Goal: Information Seeking & Learning: Learn about a topic

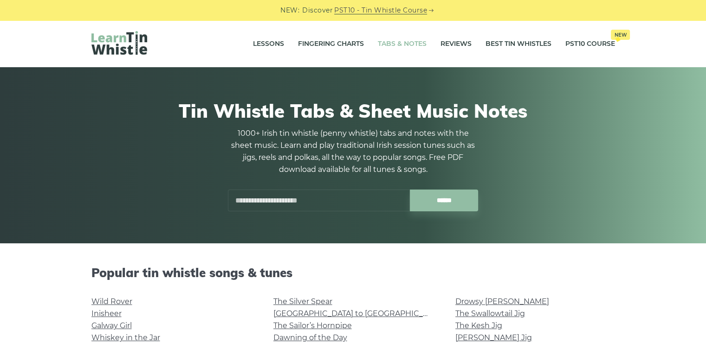
click at [337, 199] on input "text" at bounding box center [319, 201] width 182 height 22
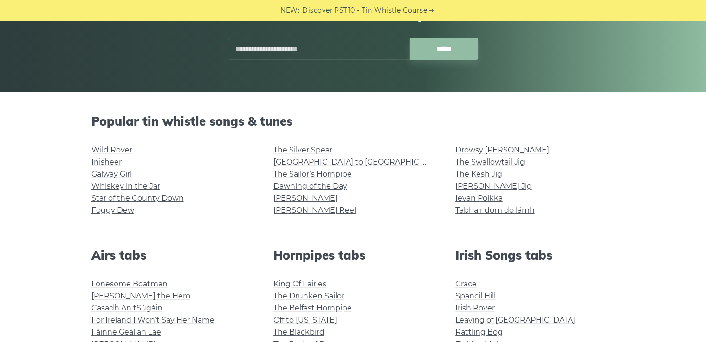
scroll to position [155, 0]
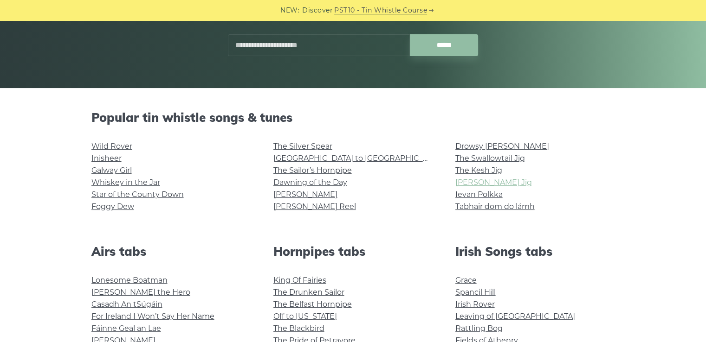
click at [482, 184] on link "[PERSON_NAME] Jig" at bounding box center [493, 182] width 77 height 9
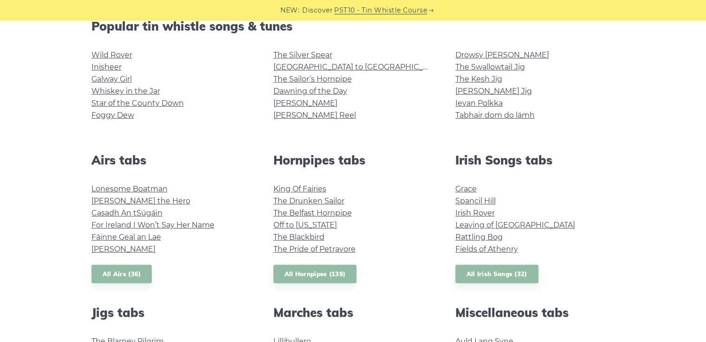
scroll to position [251, 0]
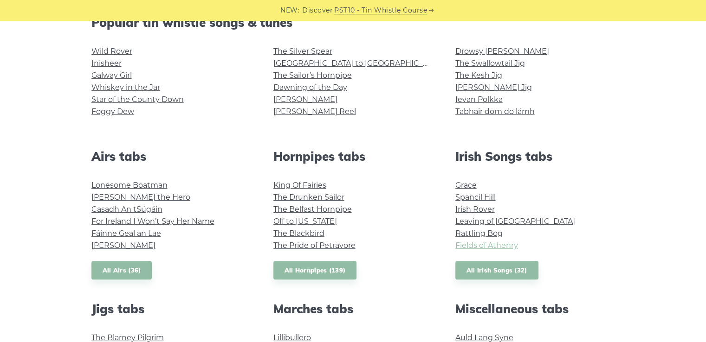
click at [501, 249] on link "Fields of Athenry" at bounding box center [486, 245] width 63 height 9
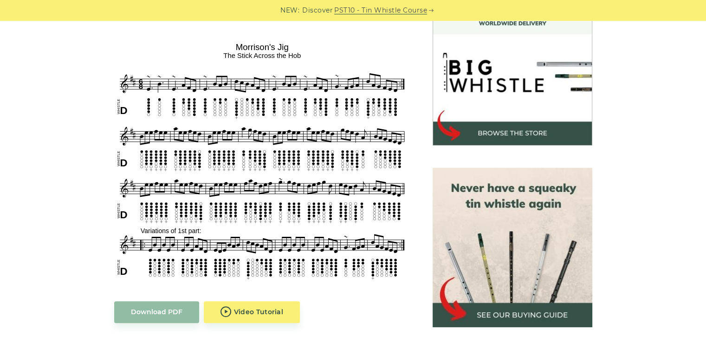
scroll to position [284, 0]
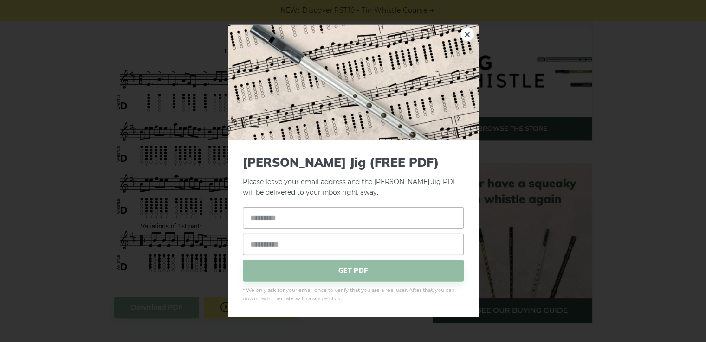
click at [467, 33] on link "×" at bounding box center [467, 34] width 14 height 14
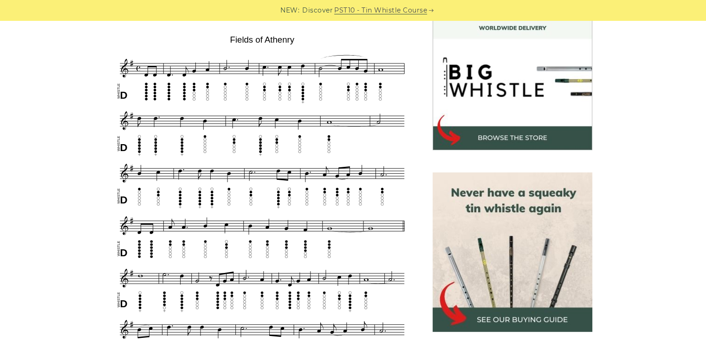
scroll to position [300, 0]
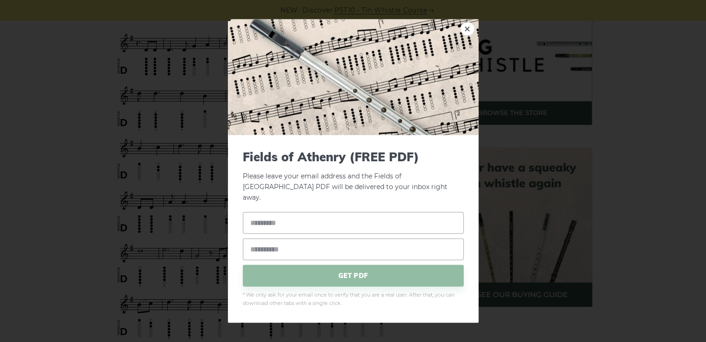
click at [468, 34] on link "×" at bounding box center [467, 29] width 14 height 14
drag, startPoint x: 268, startPoint y: 109, endPoint x: 588, endPoint y: 139, distance: 322.0
click at [588, 139] on div "× Fields of Athenry (FREE PDF) Please leave your email address and the Fields o…" at bounding box center [353, 171] width 706 height 342
click at [464, 33] on link "×" at bounding box center [467, 29] width 14 height 14
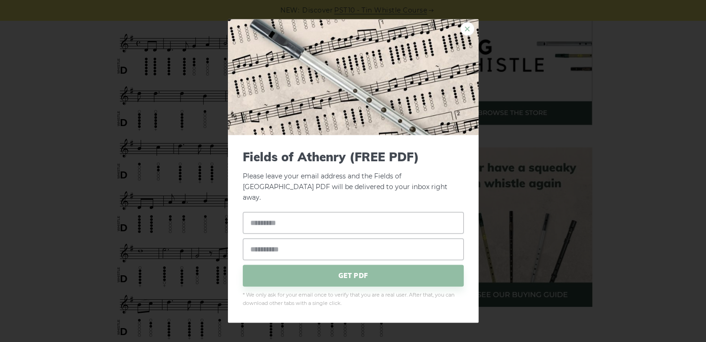
click at [466, 36] on link "×" at bounding box center [467, 29] width 14 height 14
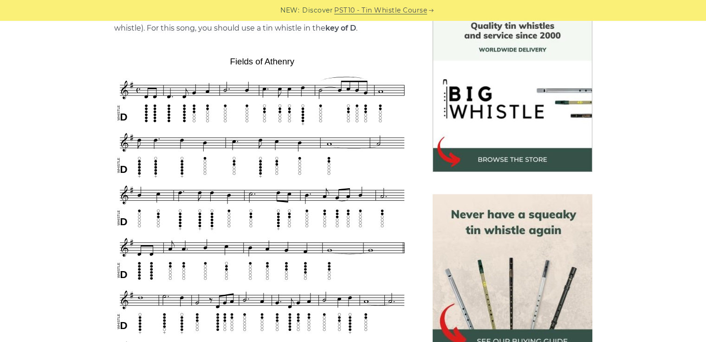
scroll to position [248, 0]
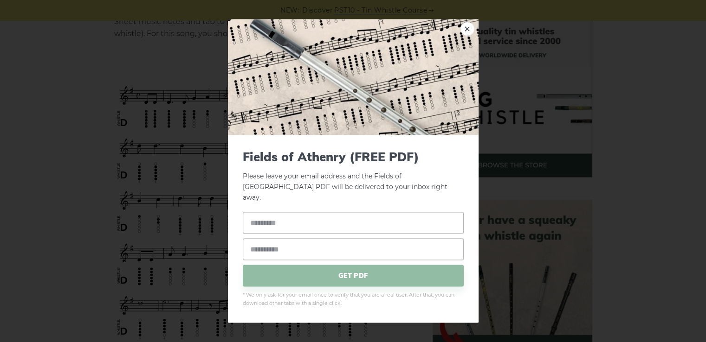
drag, startPoint x: 230, startPoint y: 67, endPoint x: 247, endPoint y: 90, distance: 29.2
click at [467, 34] on link "×" at bounding box center [467, 29] width 14 height 14
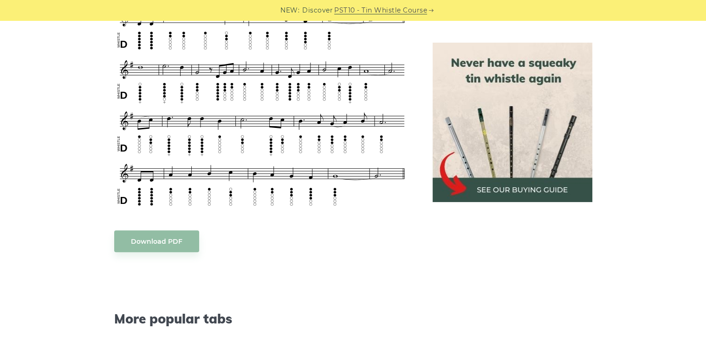
scroll to position [485, 0]
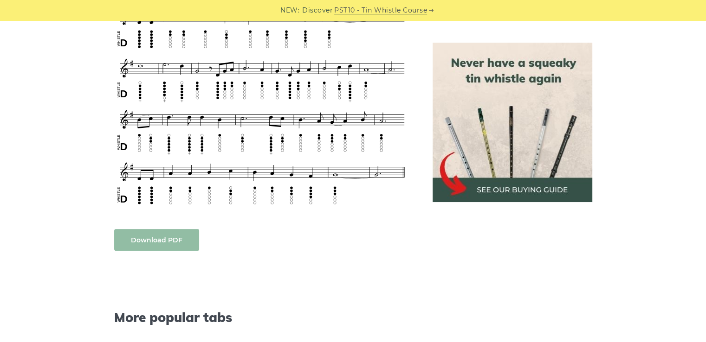
click at [174, 242] on body "NEW: Discover PST10 - Tin Whistle Course Lessons Fingering Charts Tabs & Notes …" at bounding box center [353, 307] width 706 height 1584
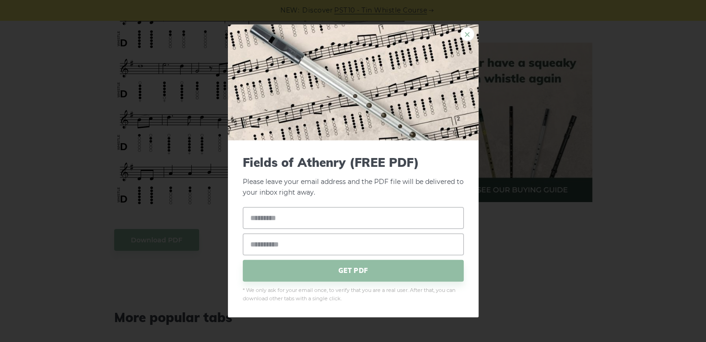
click at [467, 35] on link "×" at bounding box center [467, 34] width 14 height 14
